Goal: Transaction & Acquisition: Download file/media

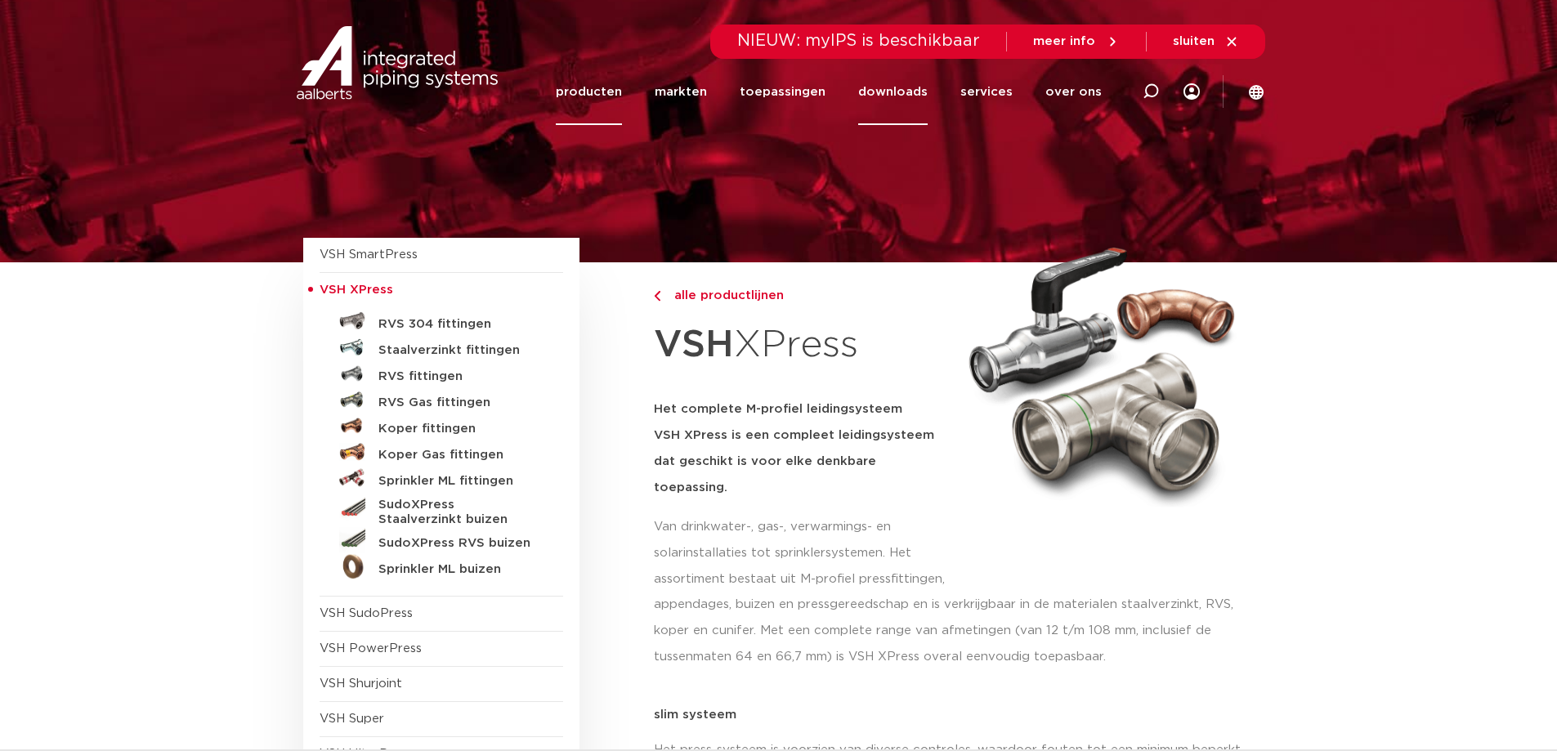
click at [901, 94] on link "downloads" at bounding box center [892, 92] width 69 height 66
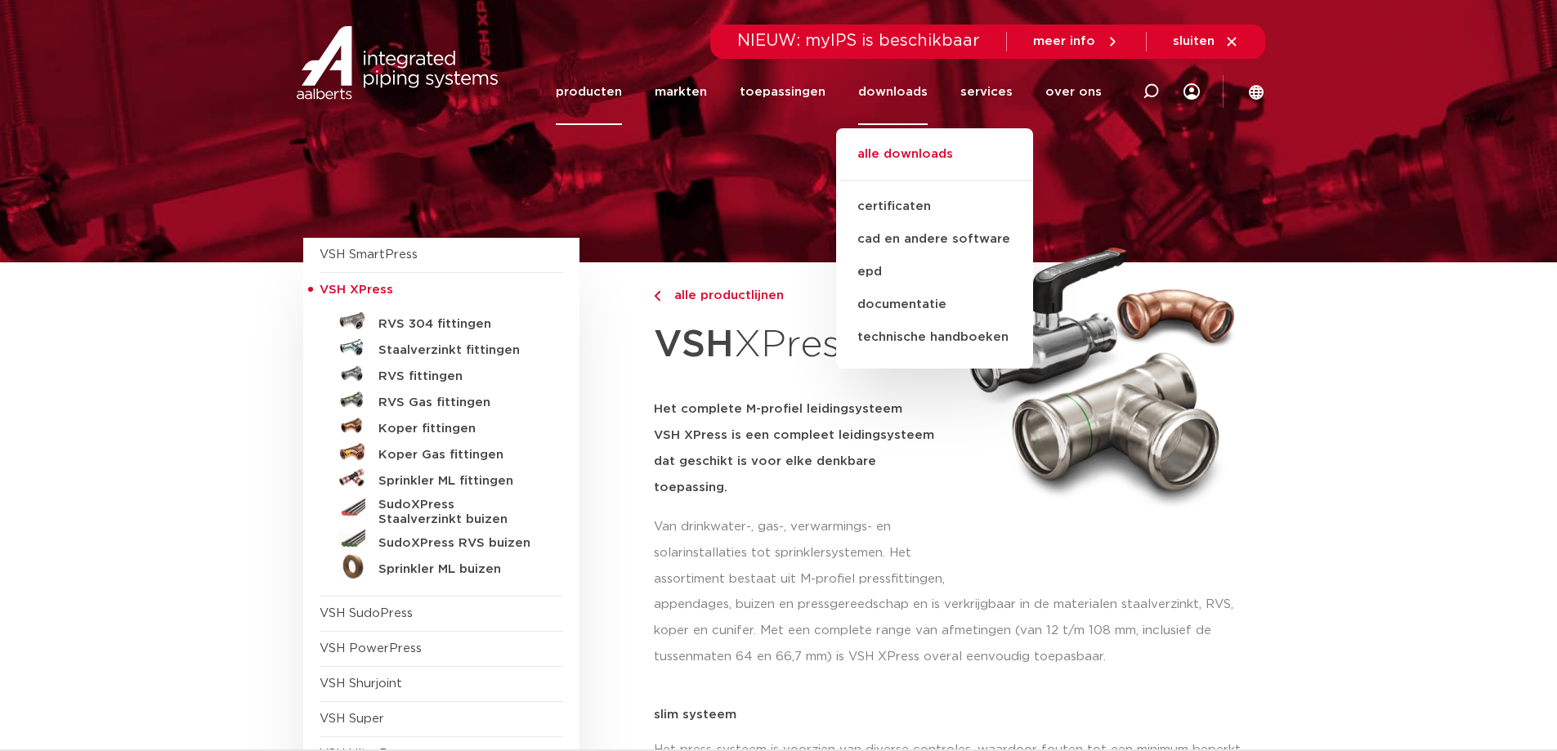
click at [910, 155] on link "alle downloads" at bounding box center [934, 163] width 197 height 36
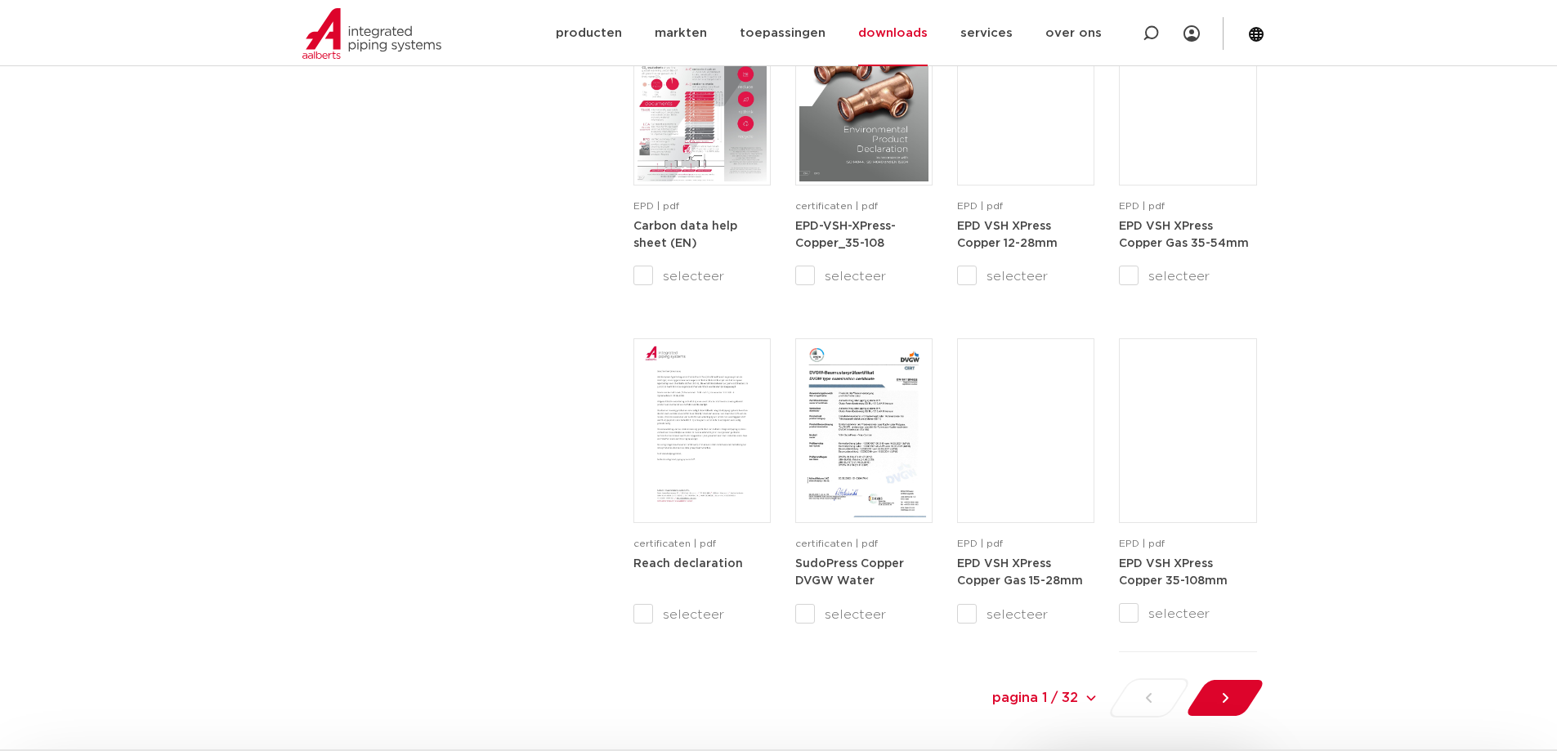
scroll to position [1553, 0]
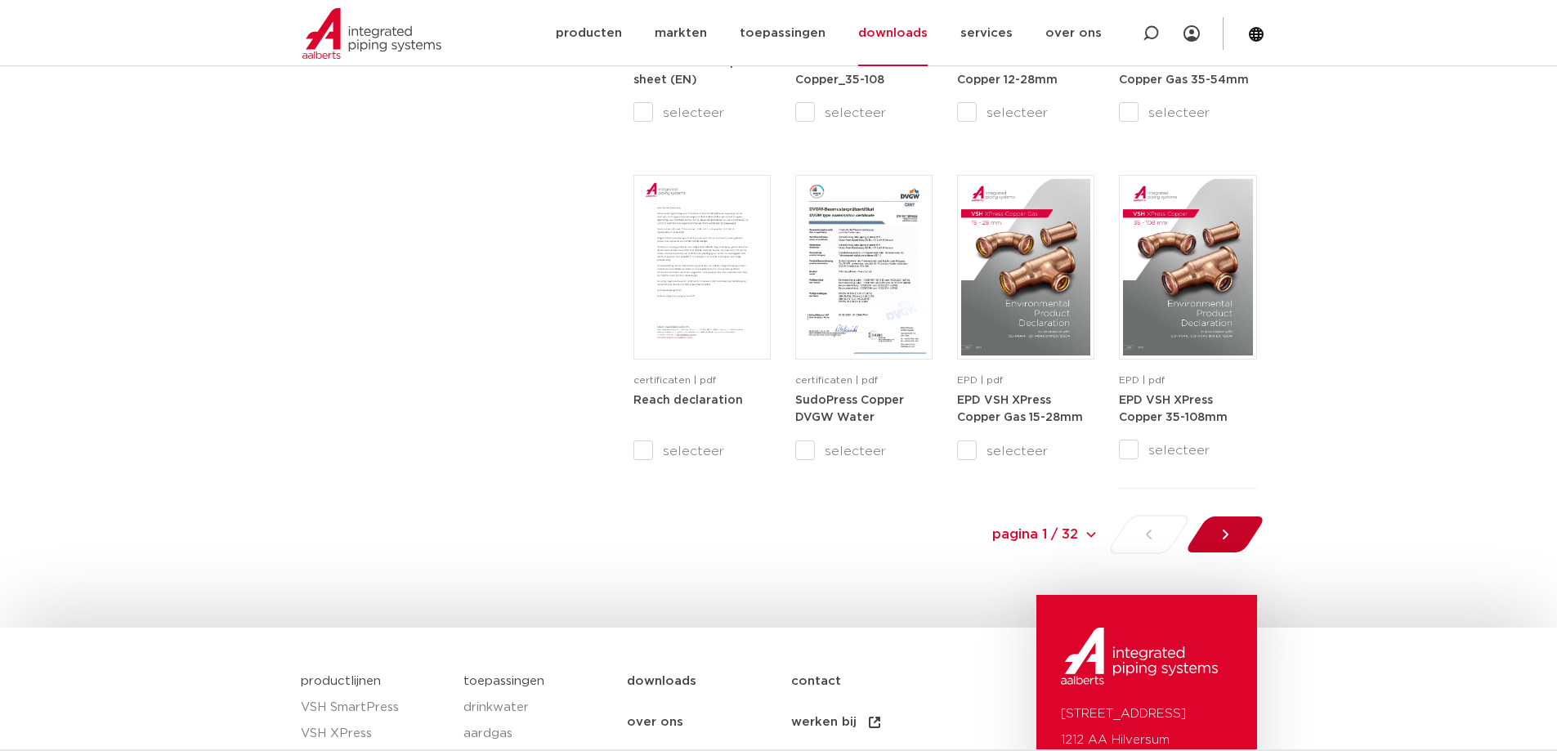
click at [1230, 535] on icon at bounding box center [1225, 534] width 16 height 16
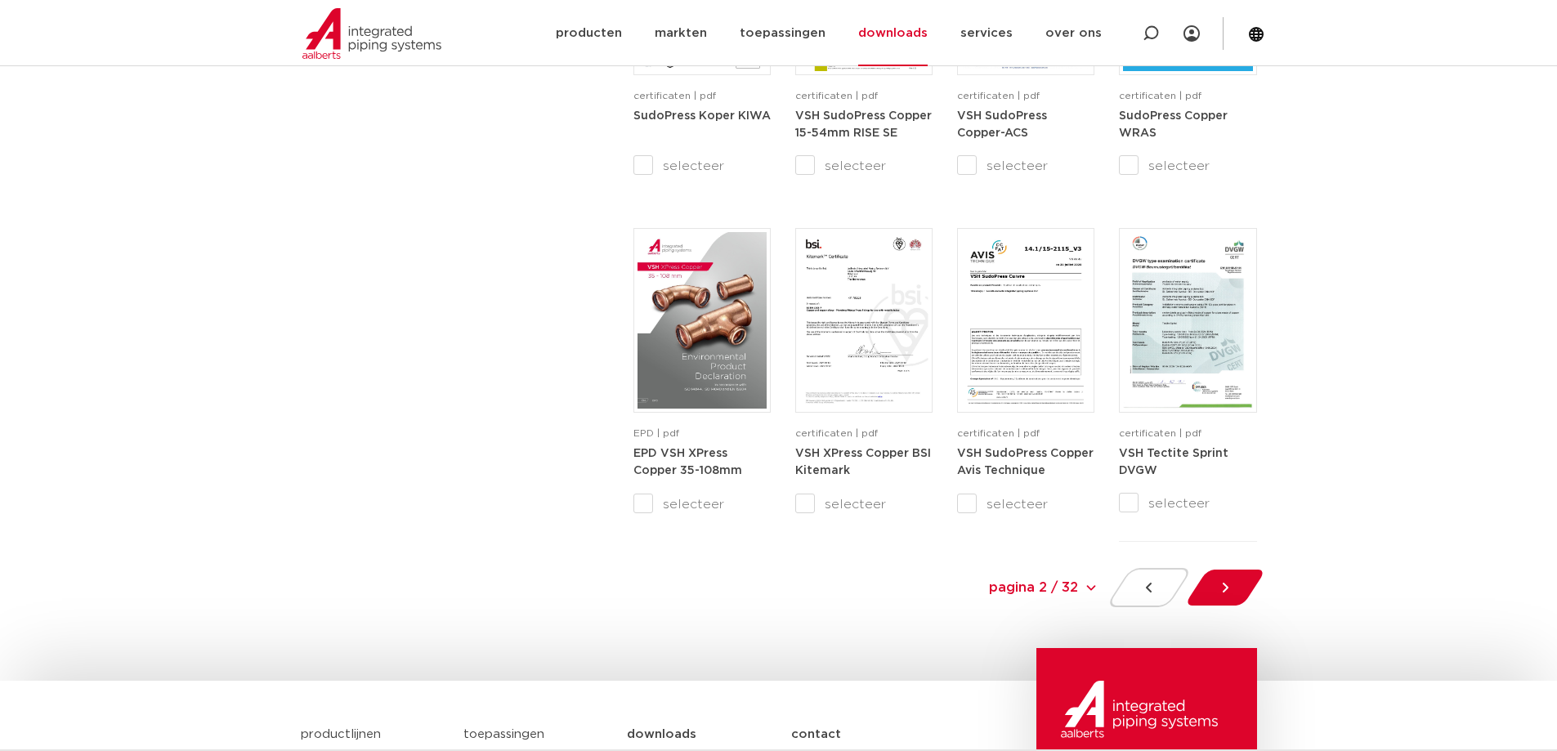
scroll to position [1581, 0]
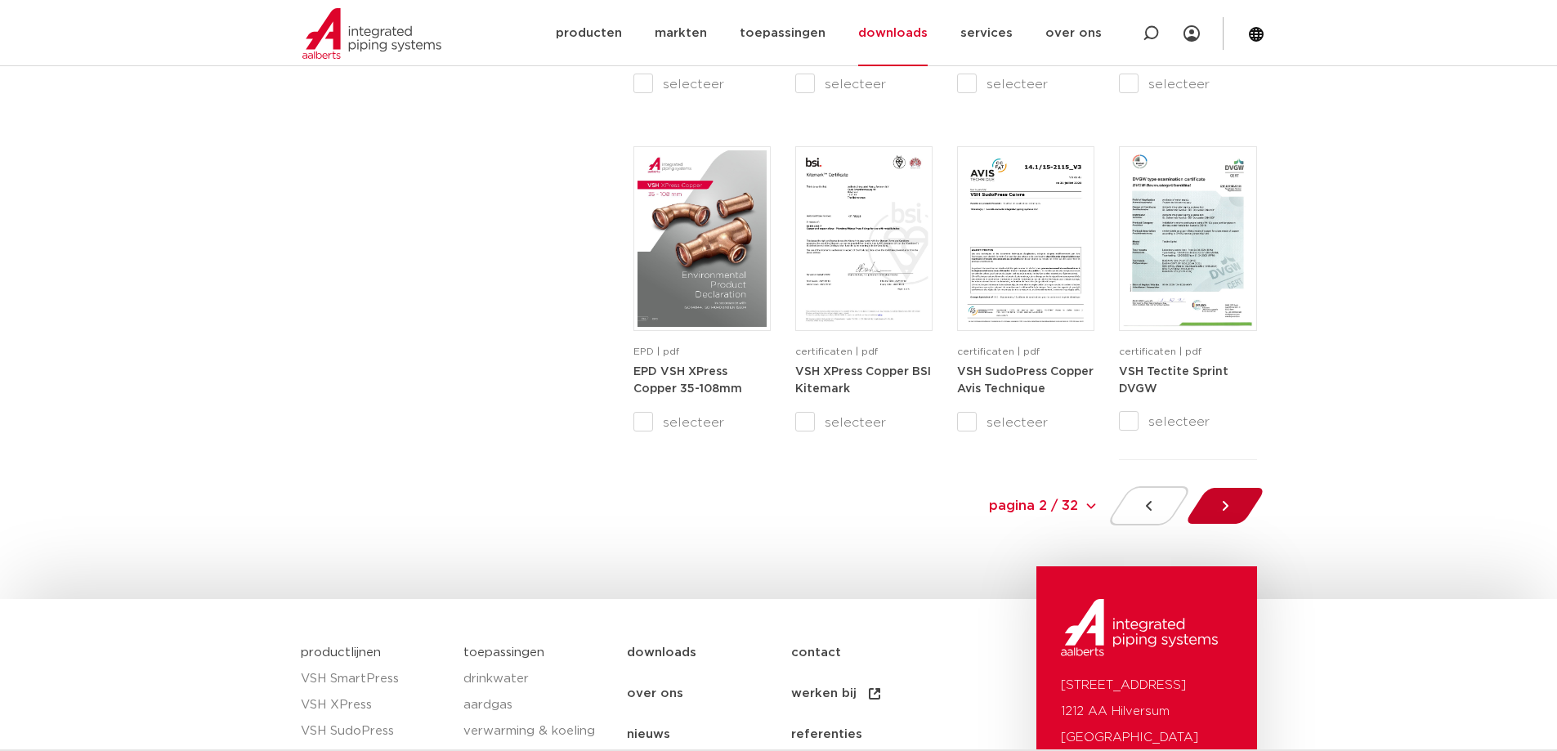
click at [1228, 508] on icon at bounding box center [1225, 506] width 16 height 16
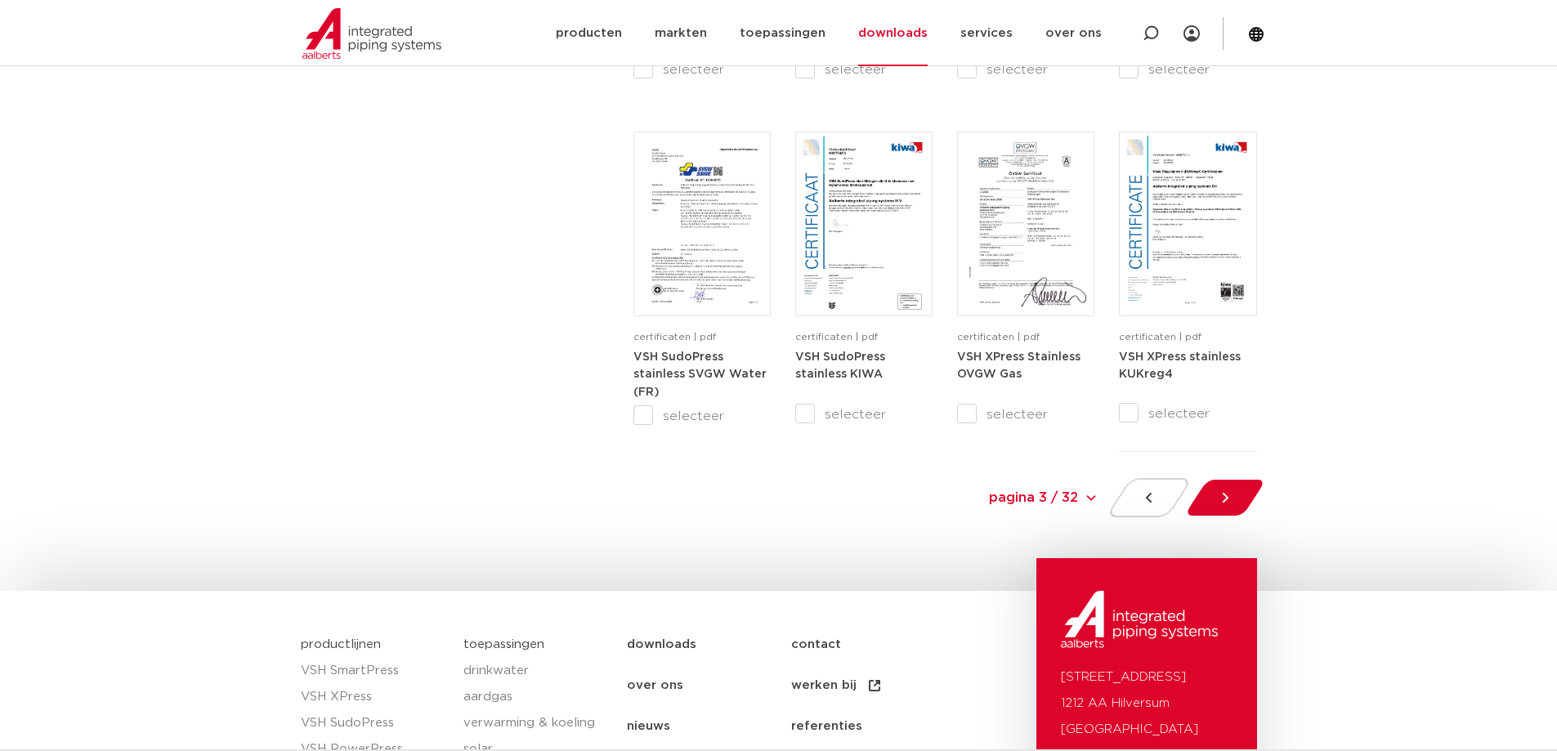
scroll to position [1663, 0]
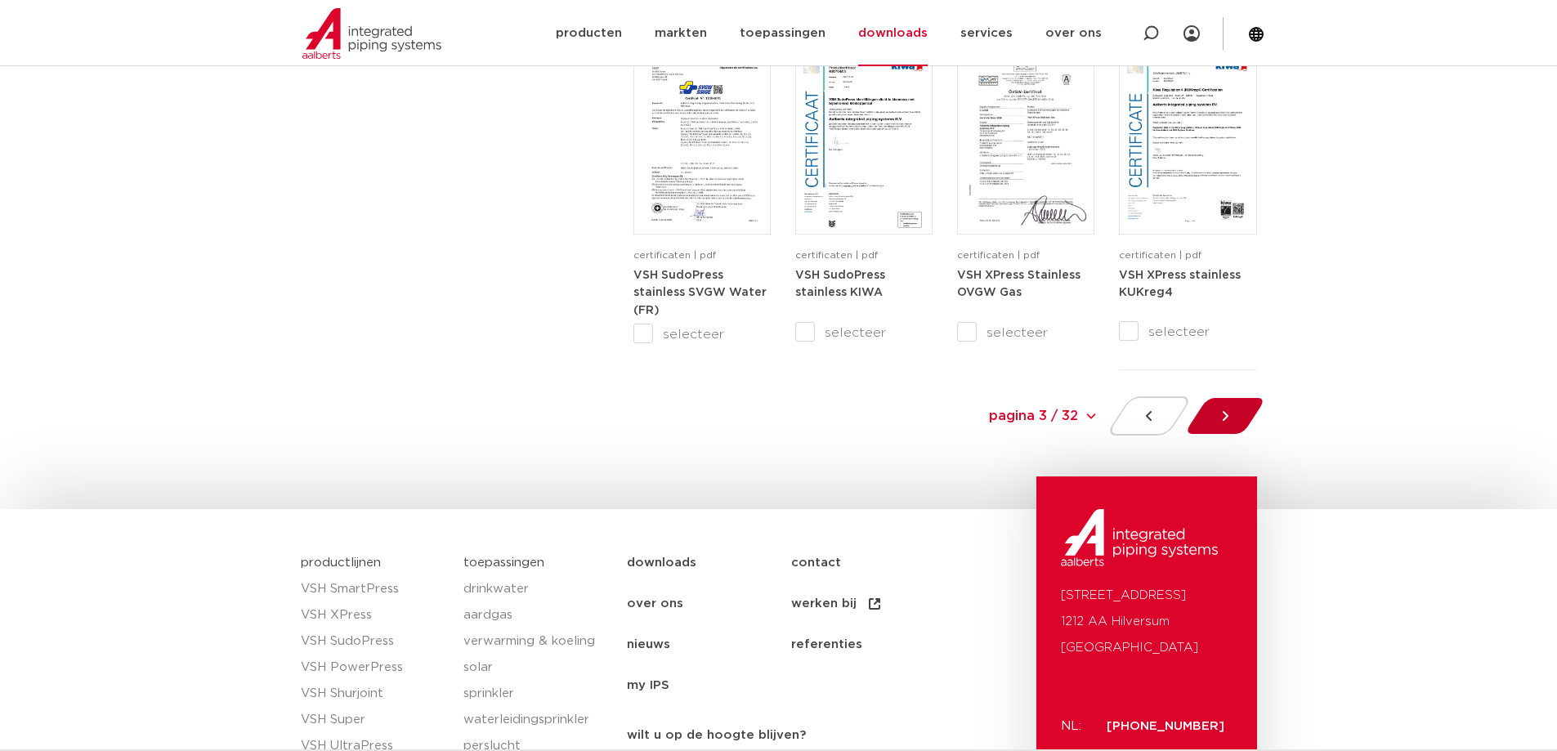
click at [1224, 416] on icon at bounding box center [1225, 416] width 16 height 16
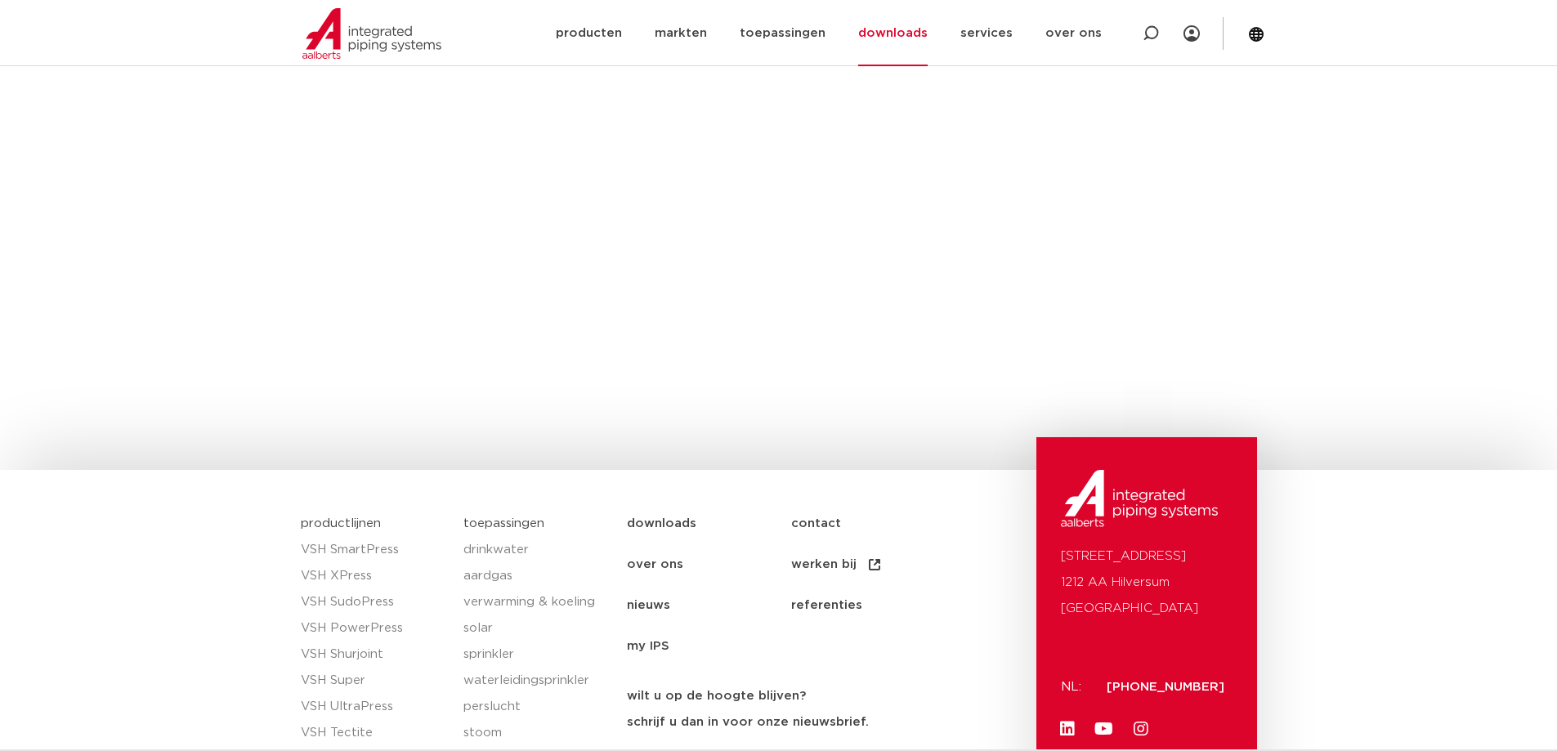
scroll to position [356, 0]
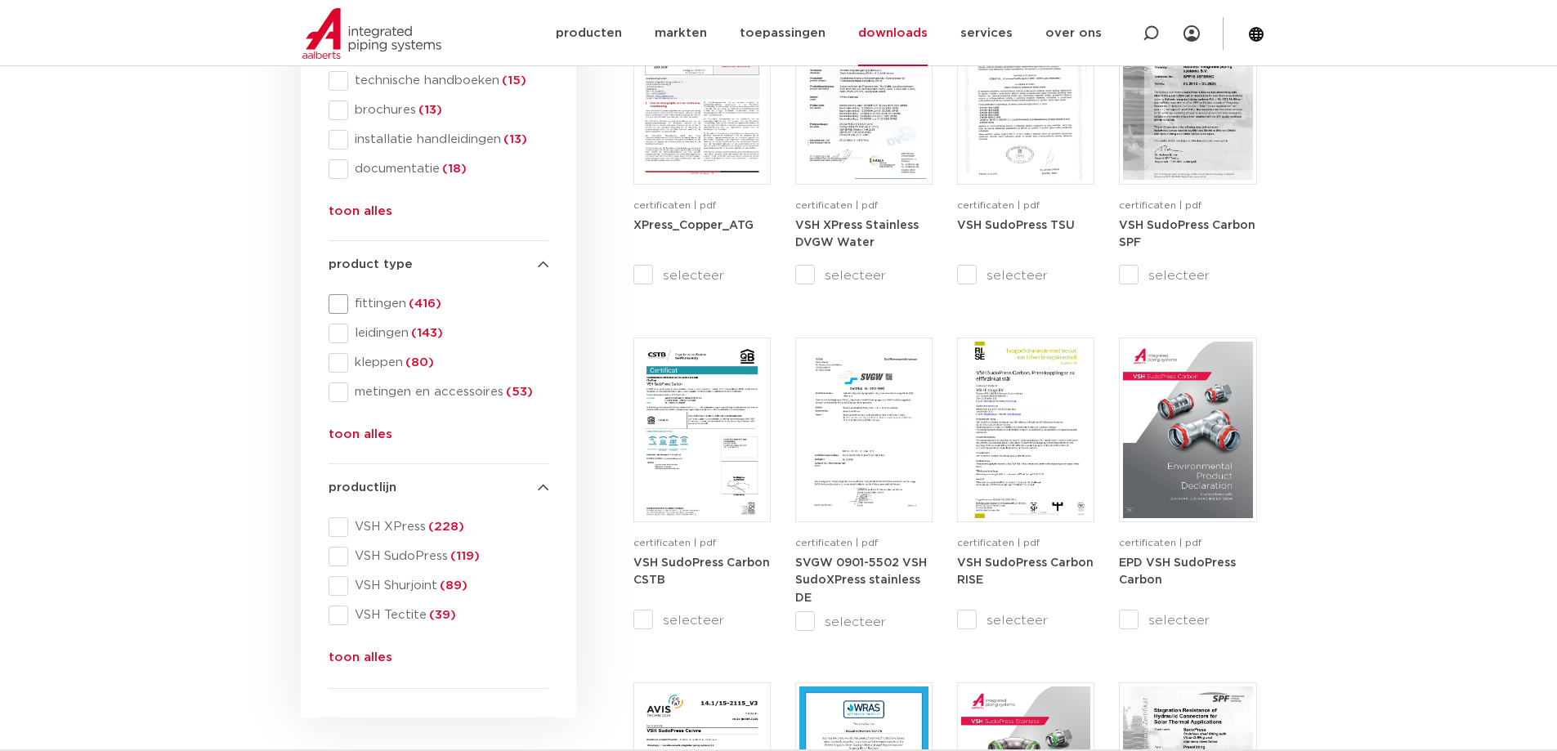
click at [335, 300] on span at bounding box center [339, 304] width 20 height 20
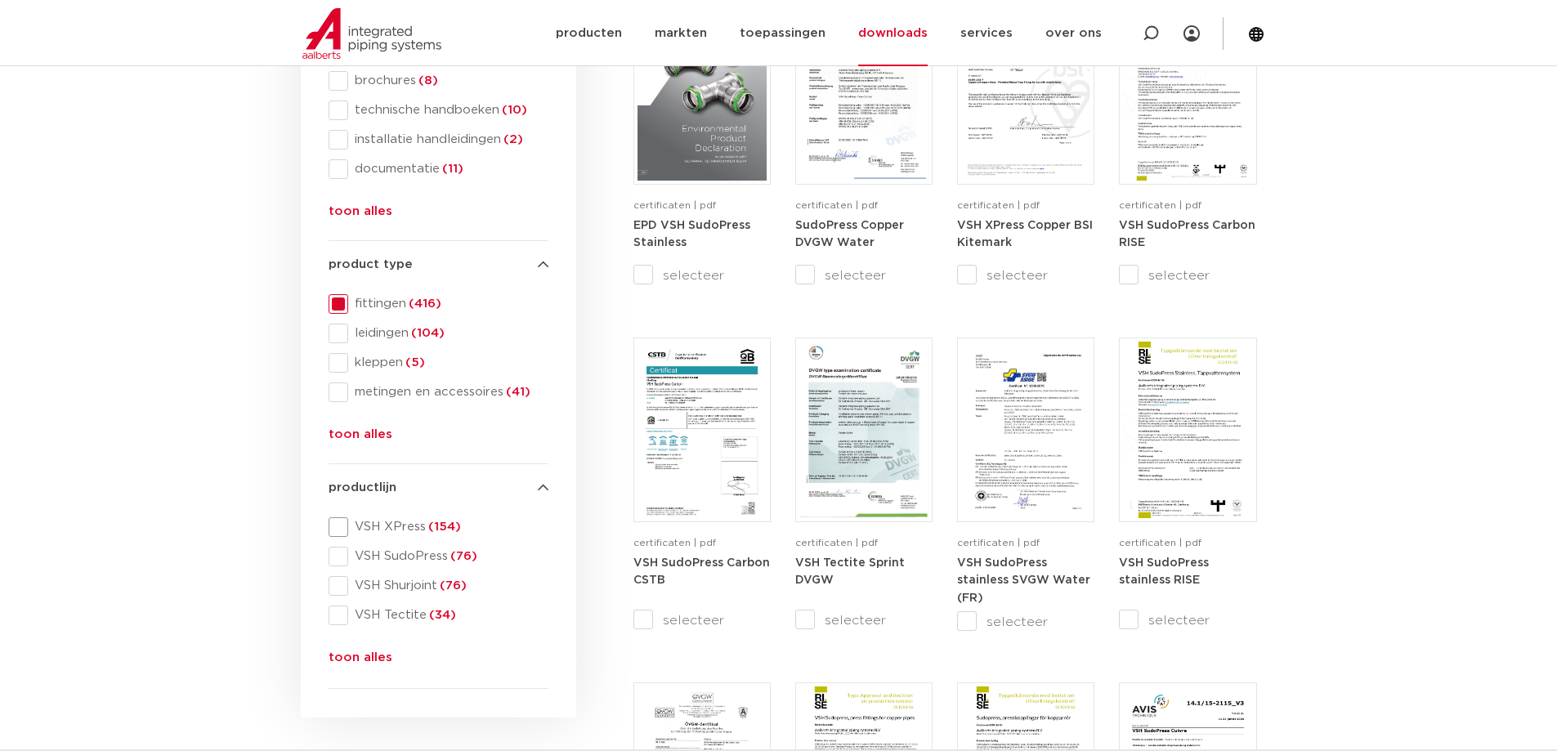
click at [344, 525] on span at bounding box center [339, 527] width 20 height 20
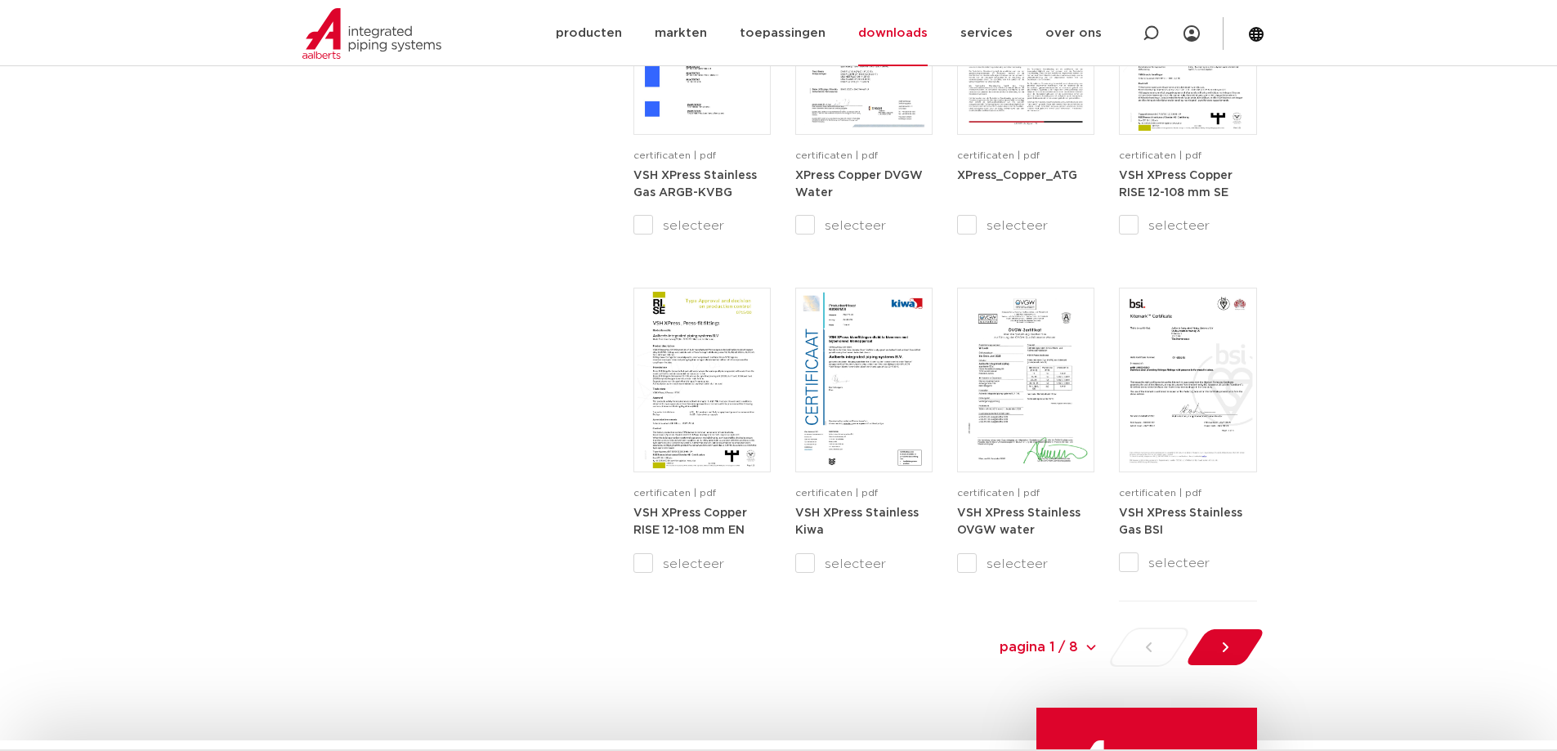
scroll to position [1581, 0]
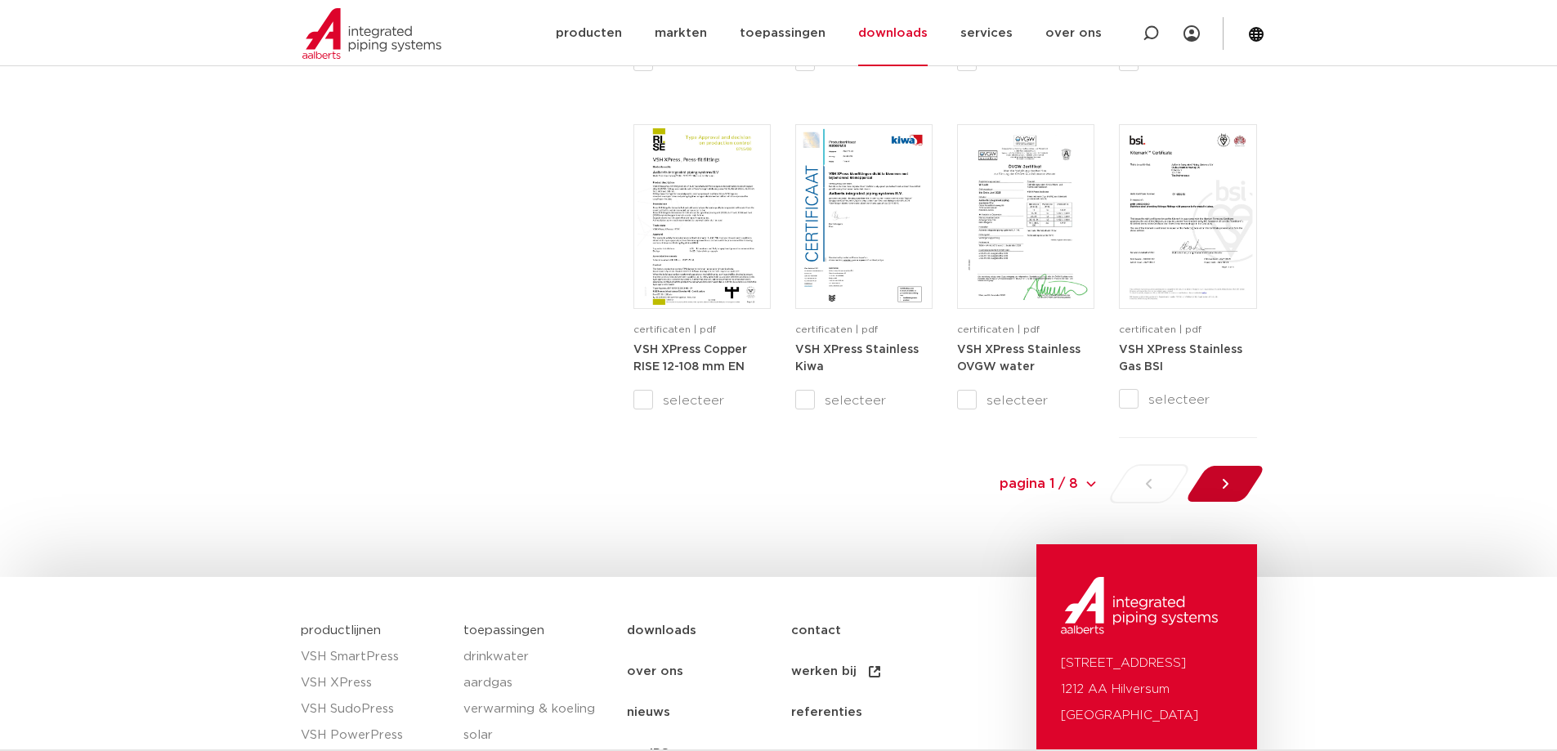
click at [1231, 482] on icon at bounding box center [1225, 484] width 16 height 16
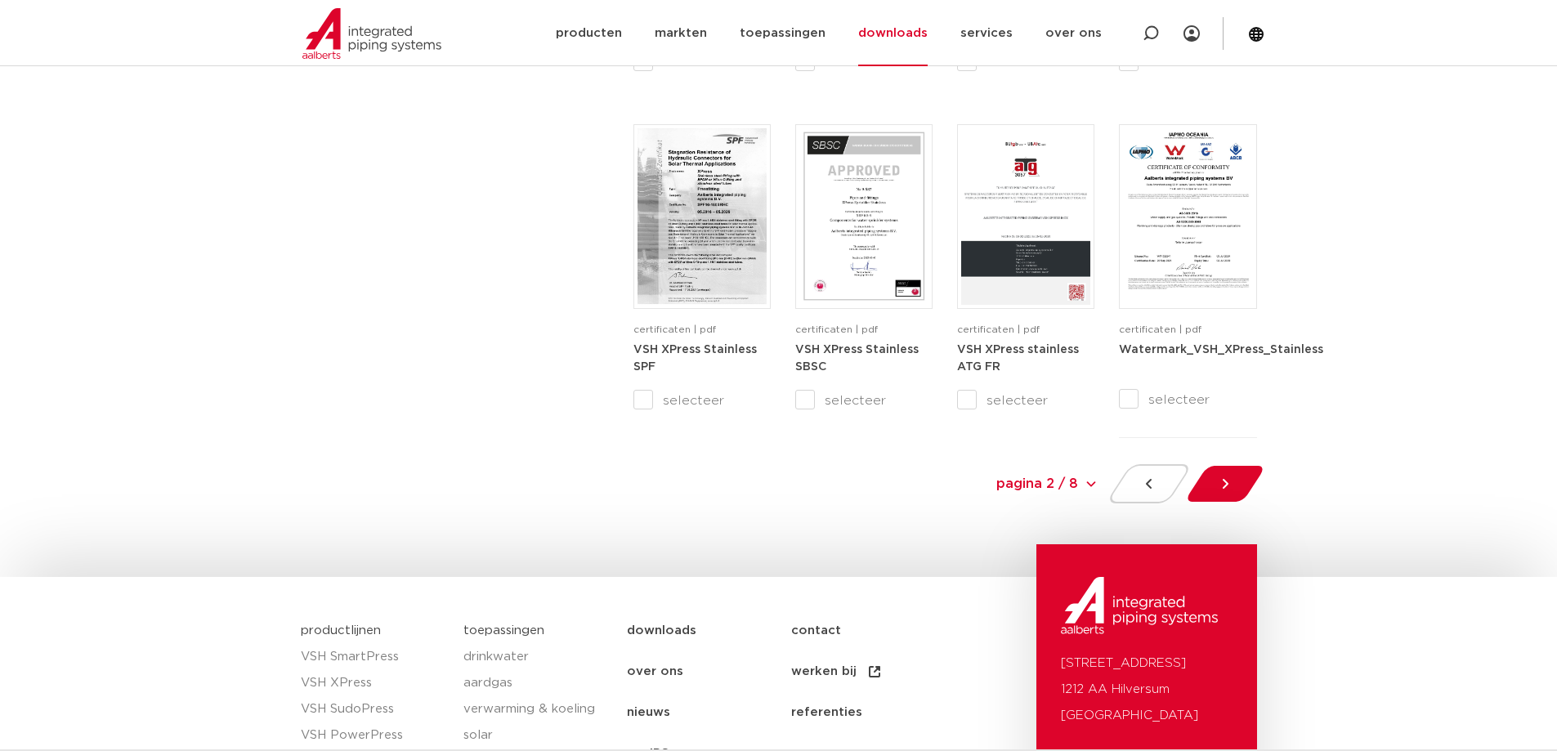
scroll to position [1745, 0]
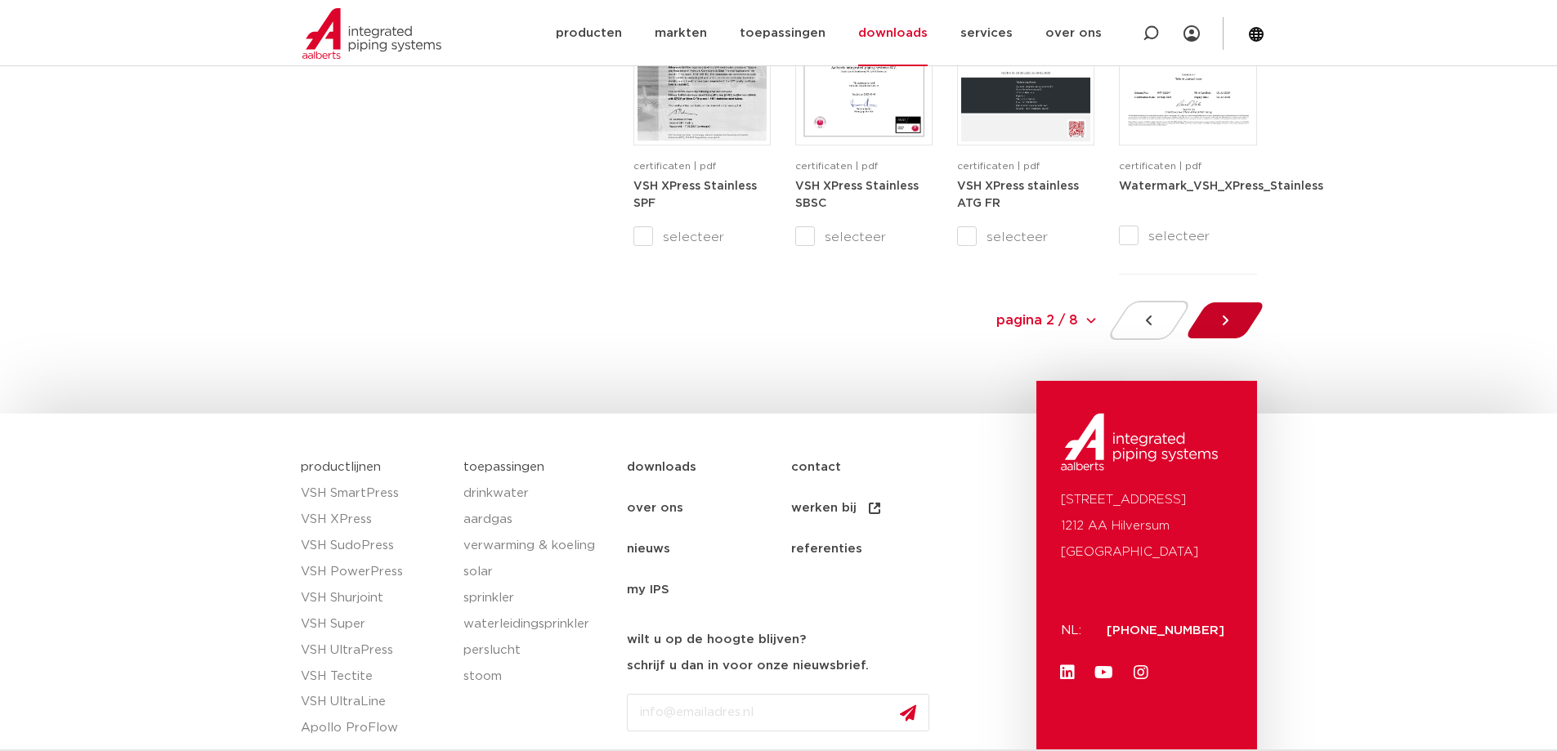
click at [1224, 320] on icon at bounding box center [1225, 320] width 16 height 16
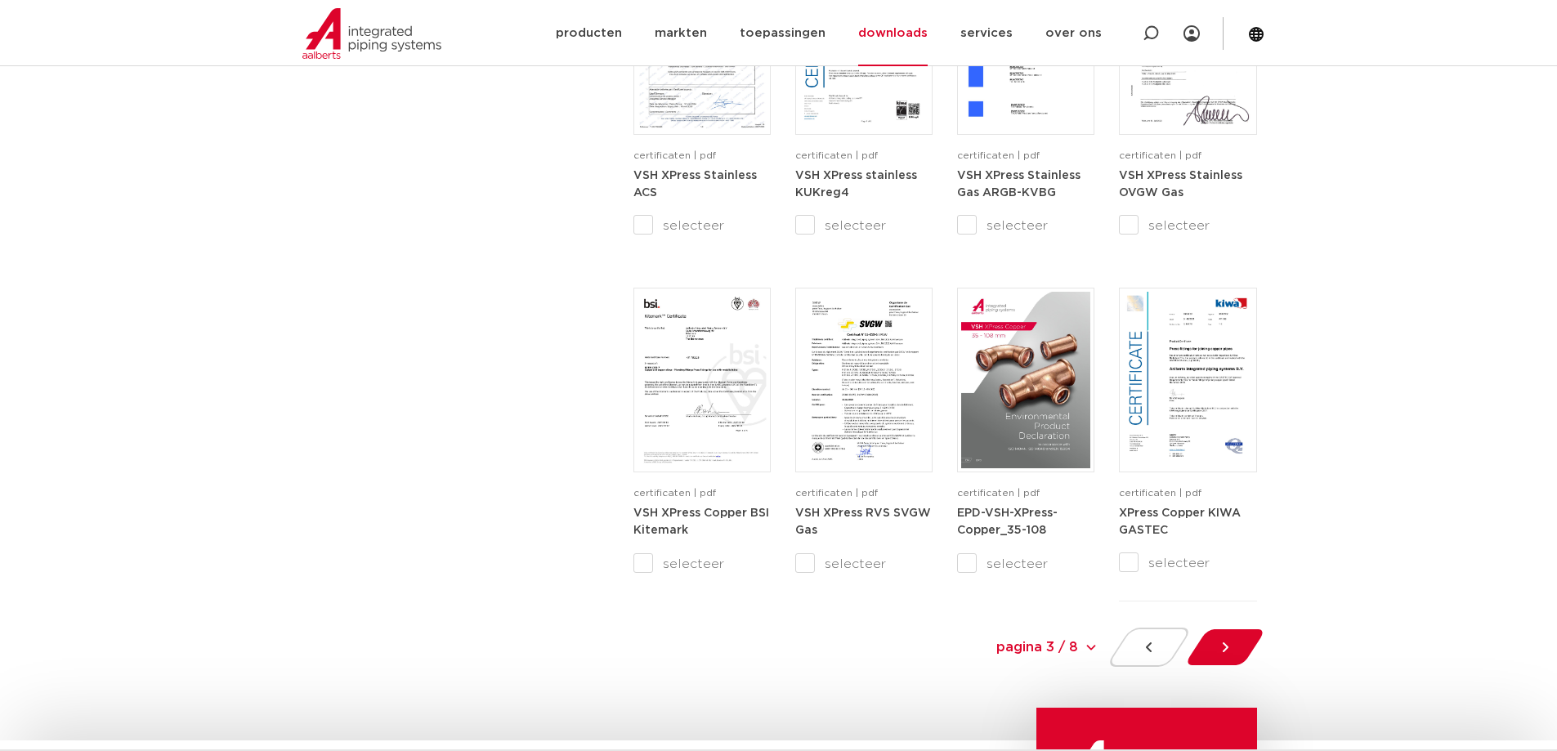
scroll to position [1500, 0]
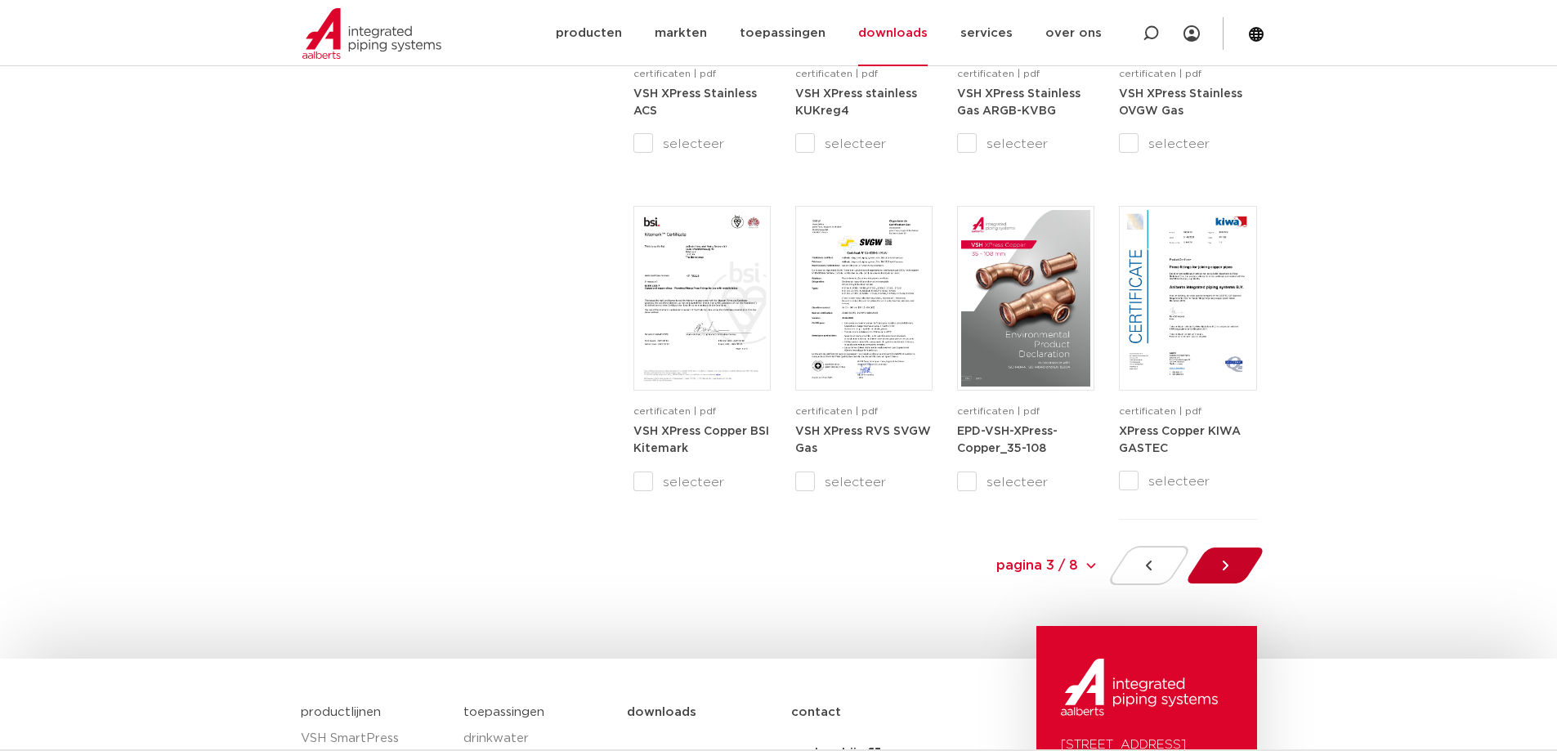
click at [1216, 565] on div at bounding box center [1224, 565] width 89 height 39
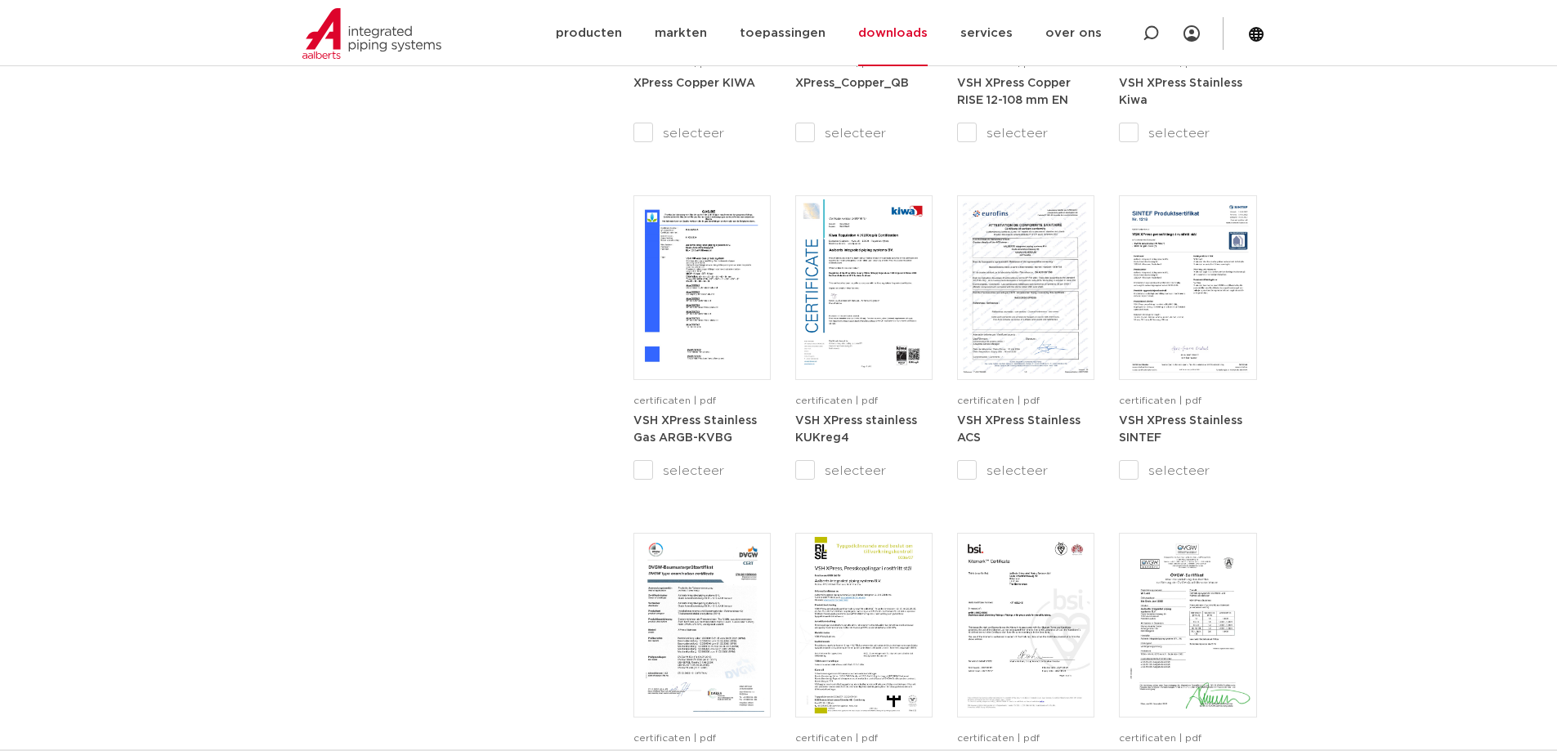
scroll to position [1581, 0]
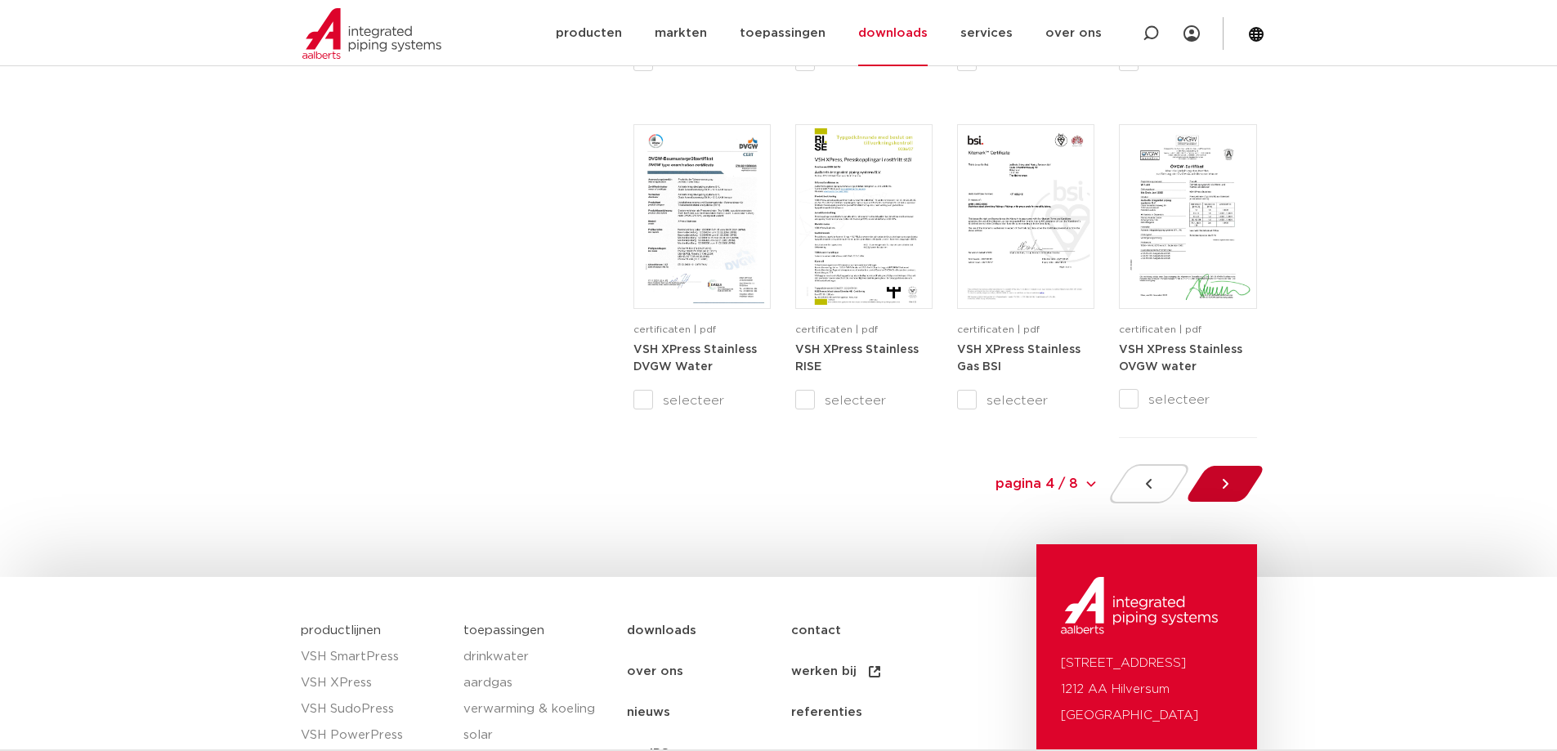
click at [1217, 474] on div at bounding box center [1224, 483] width 89 height 39
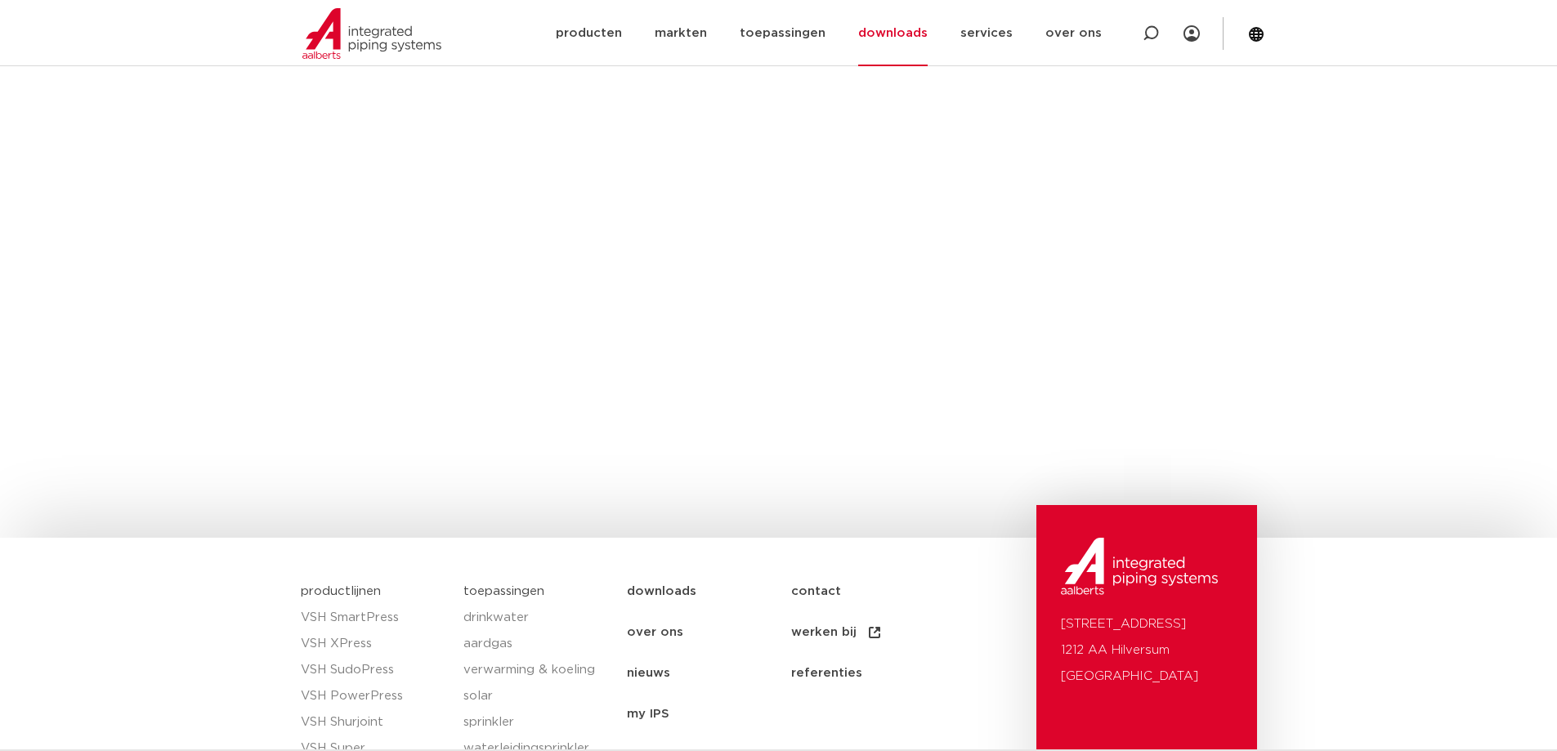
scroll to position [356, 0]
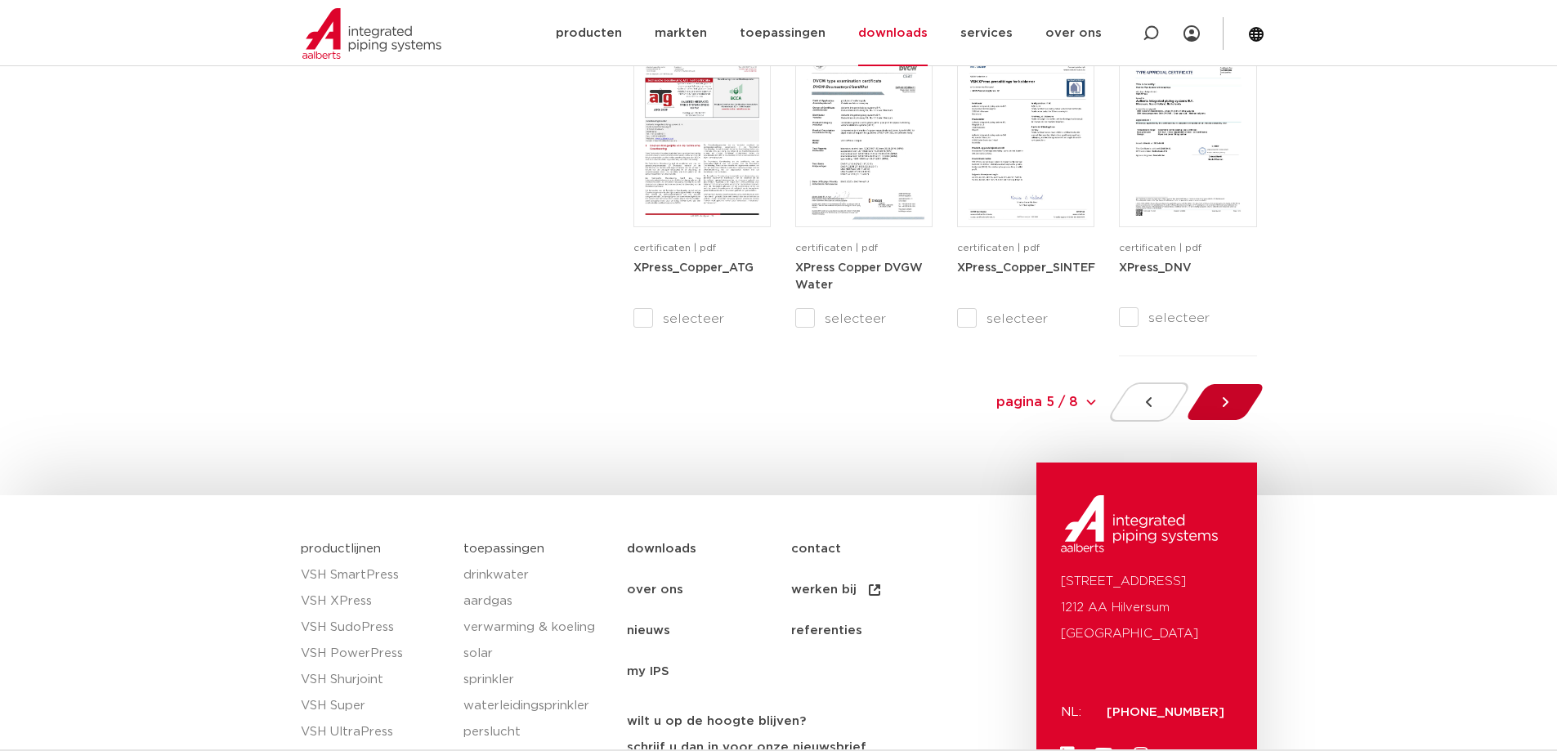
click at [1226, 409] on icon at bounding box center [1225, 402] width 16 height 16
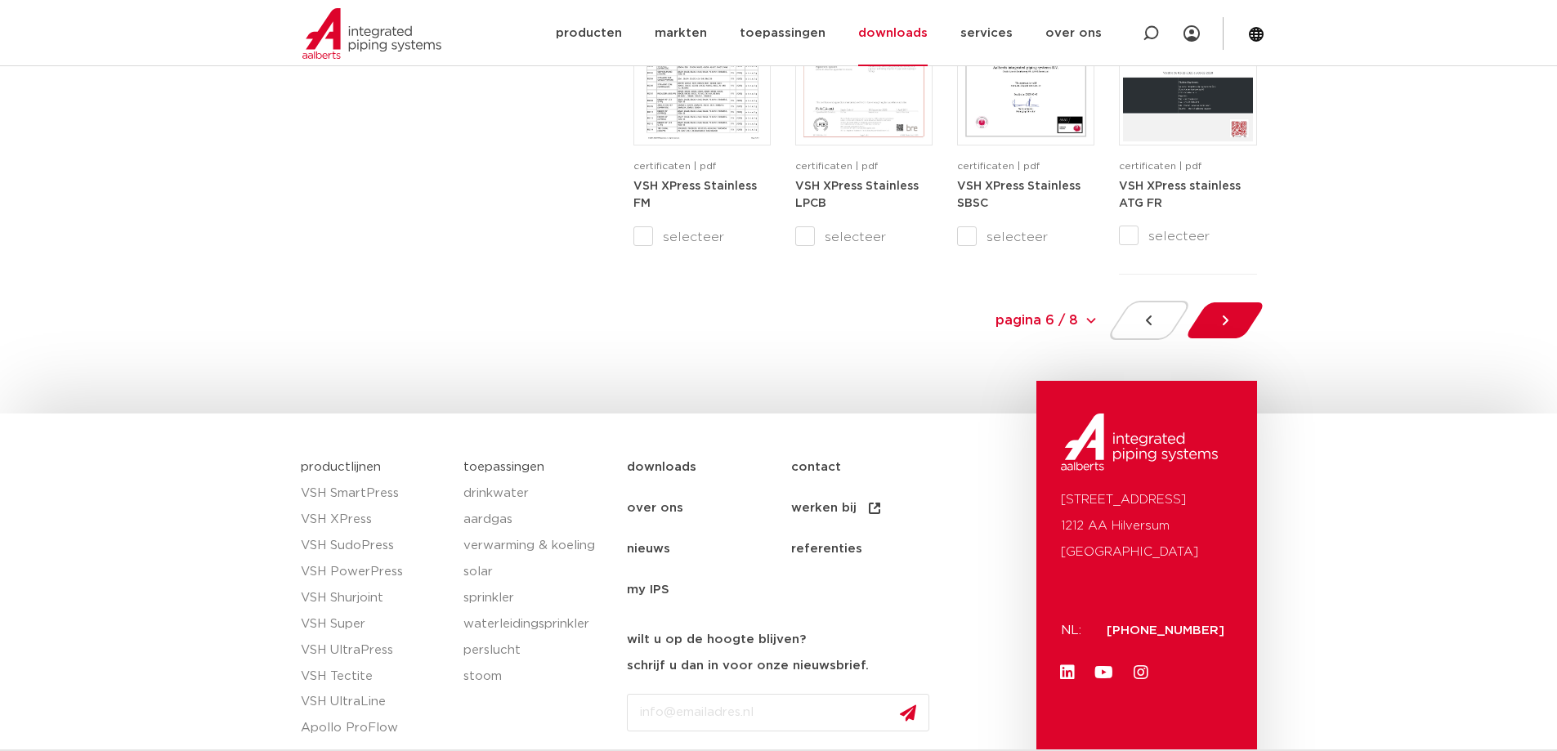
scroll to position [1863, 0]
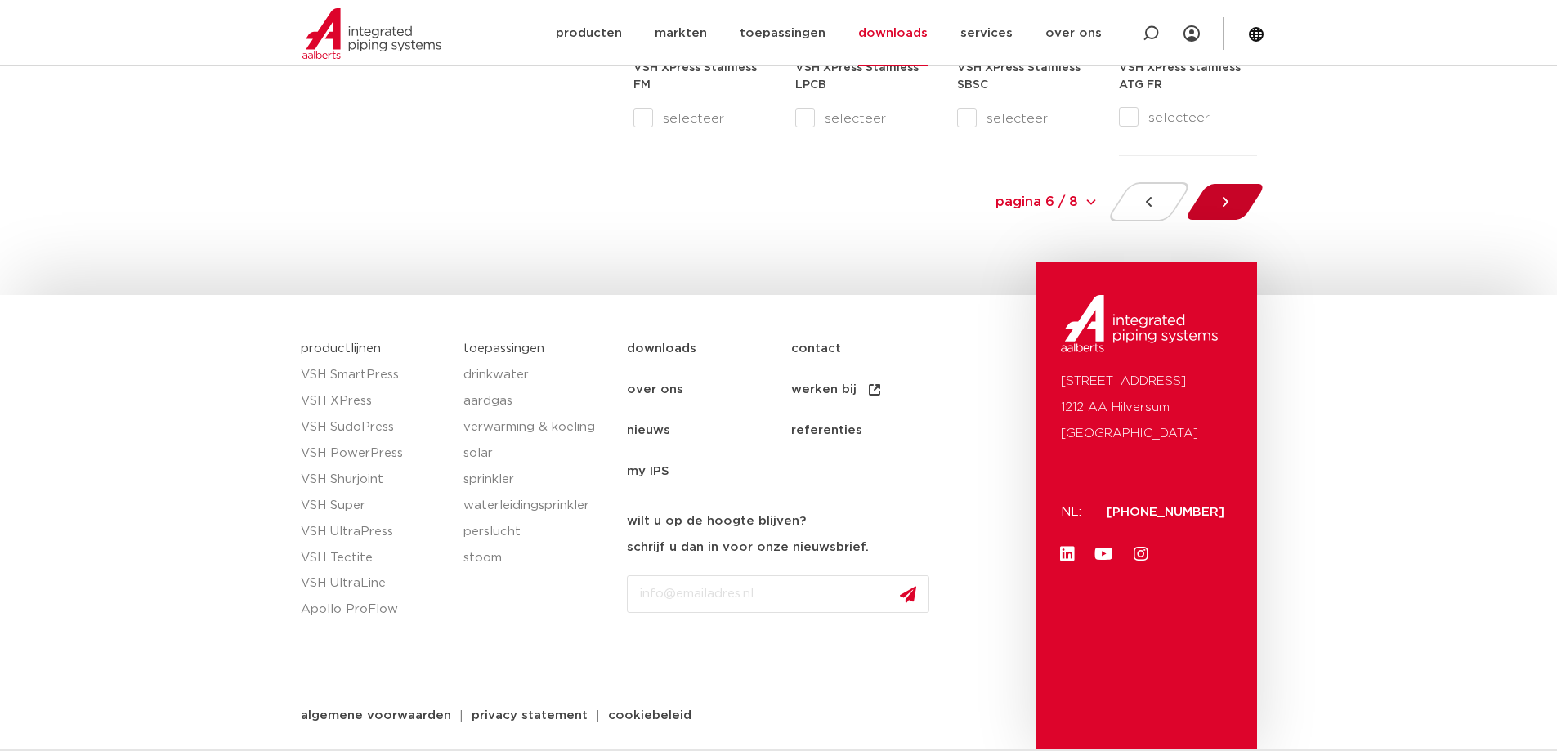
click at [1225, 204] on icon at bounding box center [1225, 202] width 6 height 10
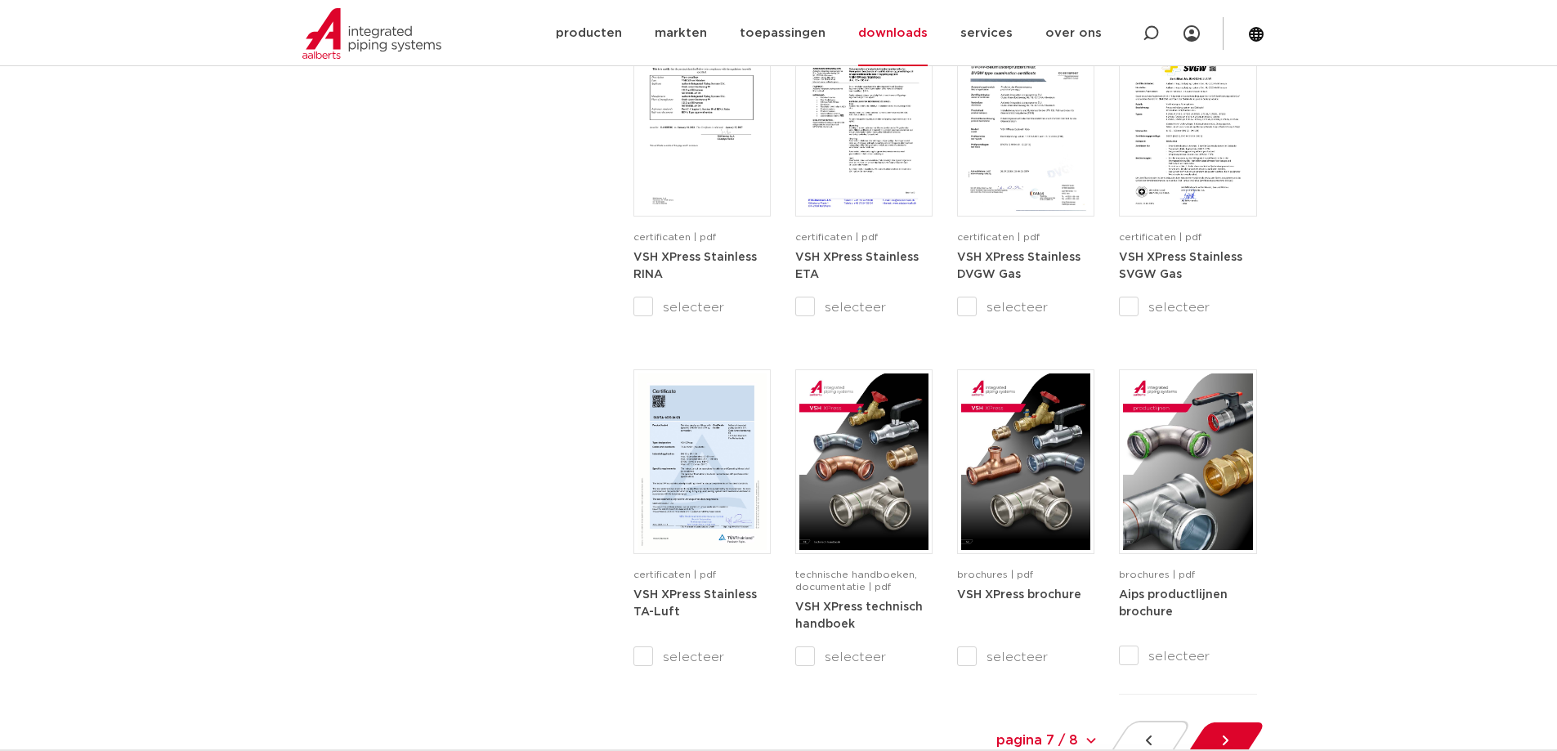
scroll to position [1663, 0]
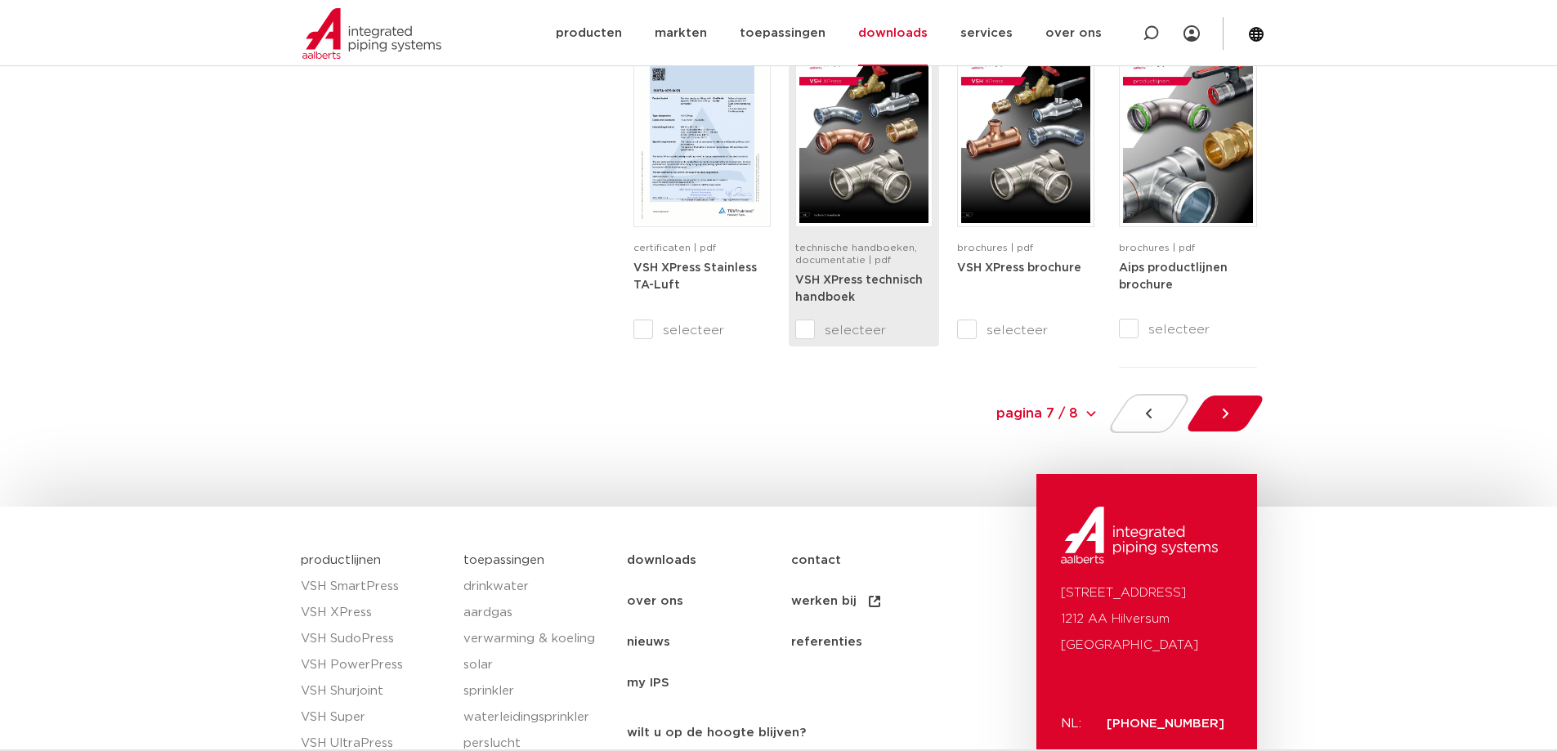
click at [867, 178] on img at bounding box center [863, 135] width 129 height 177
